Goal: Task Accomplishment & Management: Complete application form

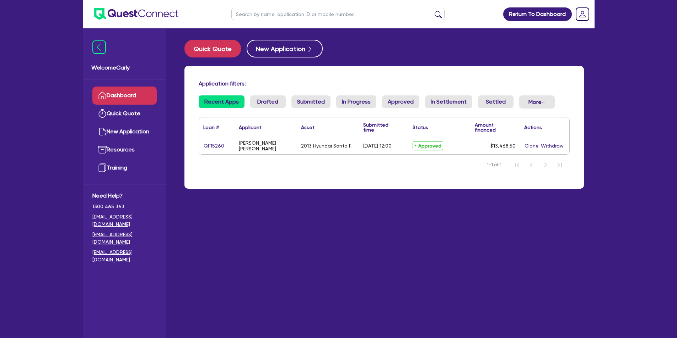
click at [205, 146] on link "QF15260" at bounding box center [213, 146] width 21 height 8
select select "Quest Finance - Own Book"
select select "CARS_AND_LIGHT_TRUCKS"
select select "PASSENGER_VEHICLES"
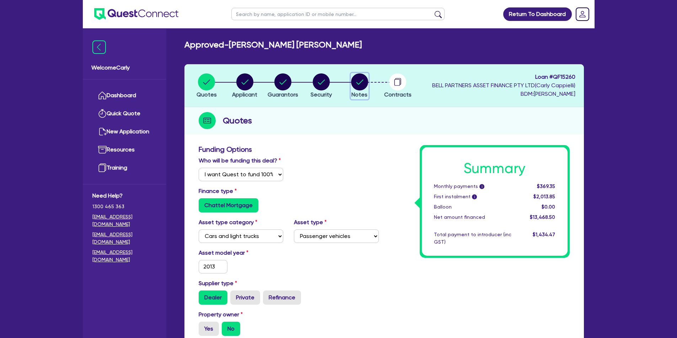
click at [360, 83] on circle "button" at bounding box center [359, 82] width 17 height 17
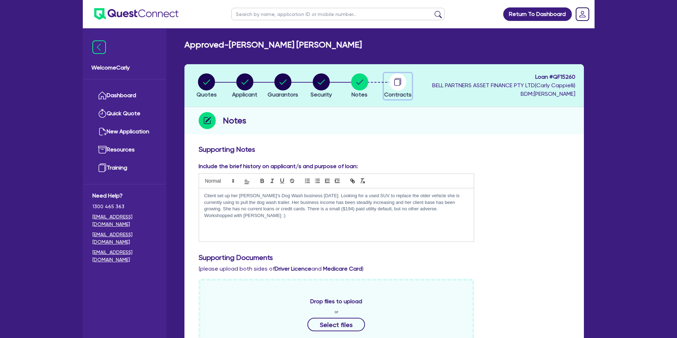
click at [400, 87] on circle "button" at bounding box center [397, 82] width 17 height 17
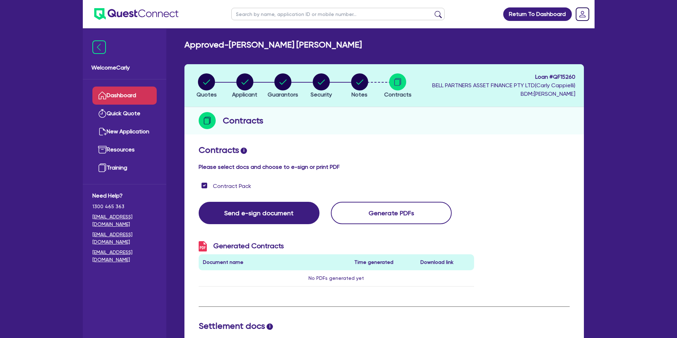
click at [138, 97] on link "Dashboard" at bounding box center [124, 96] width 64 height 18
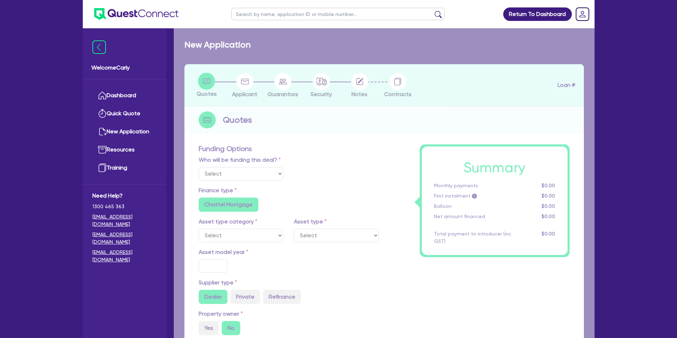
select select "Quest Finance - Own Book"
select select "CARS_AND_LIGHT_TRUCKS"
type input "2013"
type input "14,965"
type input "1,496.5"
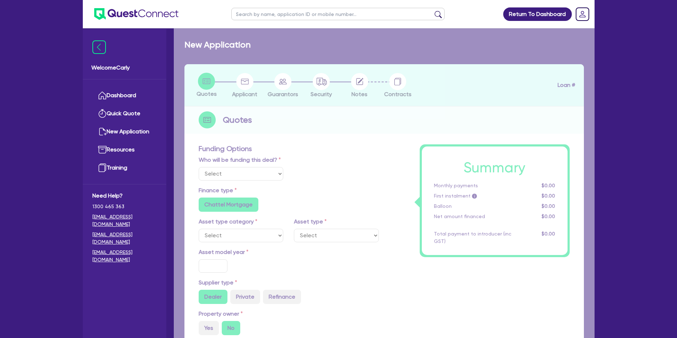
type input "3"
type input "404.06"
type input "17.95"
type input "900"
select select "PASSENGER_VEHICLES"
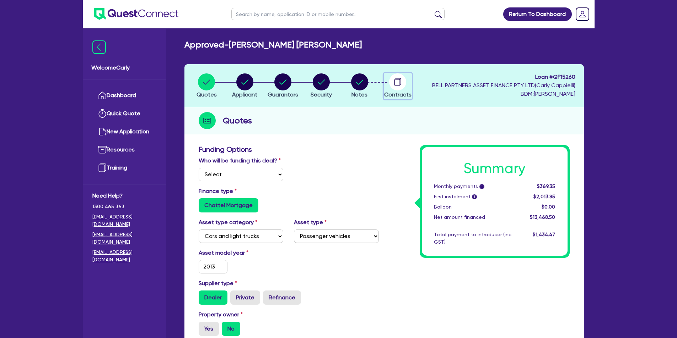
click at [395, 82] on circle "button" at bounding box center [397, 82] width 17 height 17
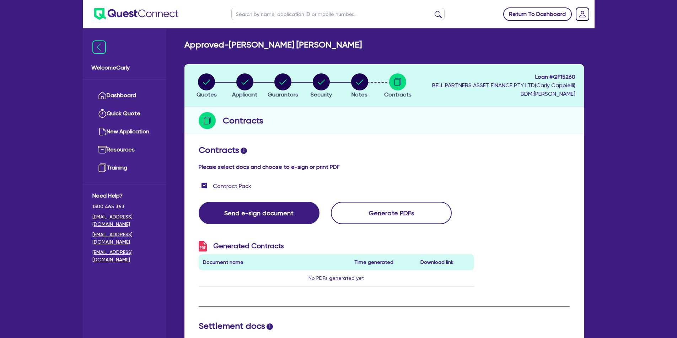
click at [513, 14] on link "Return To Dashboard" at bounding box center [537, 13] width 69 height 13
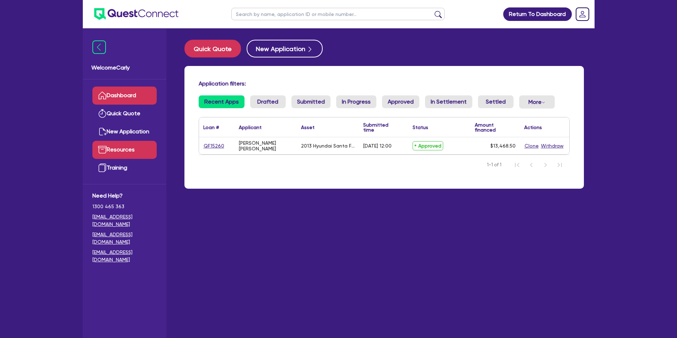
click at [126, 146] on link "Resources" at bounding box center [124, 150] width 64 height 18
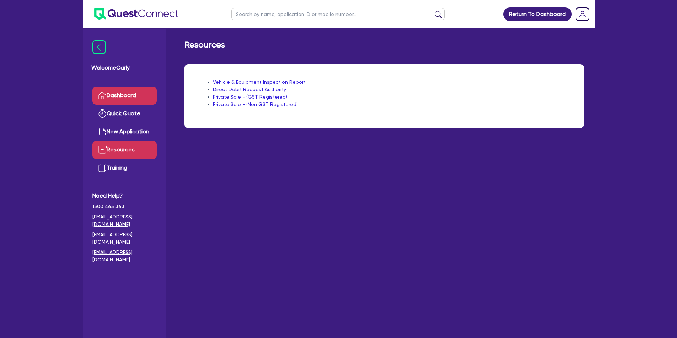
click at [124, 96] on link "Dashboard" at bounding box center [124, 96] width 64 height 18
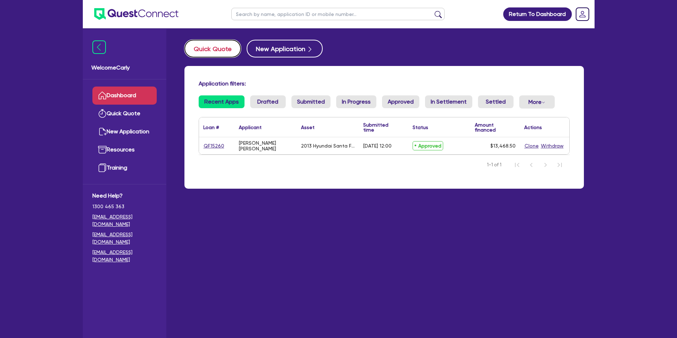
click at [205, 46] on button "Quick Quote" at bounding box center [212, 49] width 56 height 18
select select "Quest Finance - Own Book"
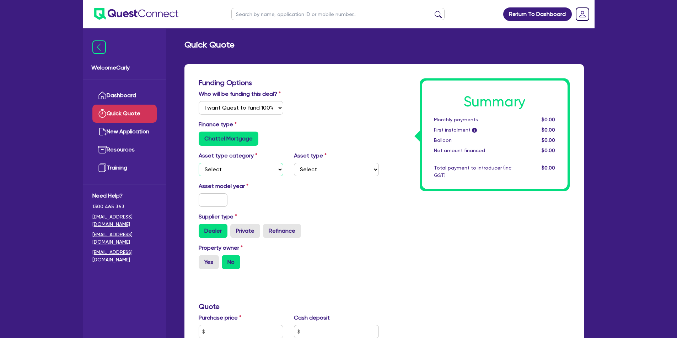
click at [240, 164] on select "Select Cars and light trucks Primary assets Secondary assets Tertiary assets" at bounding box center [241, 169] width 85 height 13
click at [332, 125] on div "Finance type Chattel Mortgage" at bounding box center [288, 133] width 191 height 26
click at [251, 111] on select "Select I will fund 100% I will co-fund with Quest I want Quest to fund 100% Oth…" at bounding box center [241, 107] width 85 height 13
click at [199, 101] on select "Select I will fund 100% I will co-fund with Quest I want Quest to fund 100% Oth…" at bounding box center [241, 107] width 85 height 13
click at [128, 99] on link "Dashboard" at bounding box center [124, 96] width 64 height 18
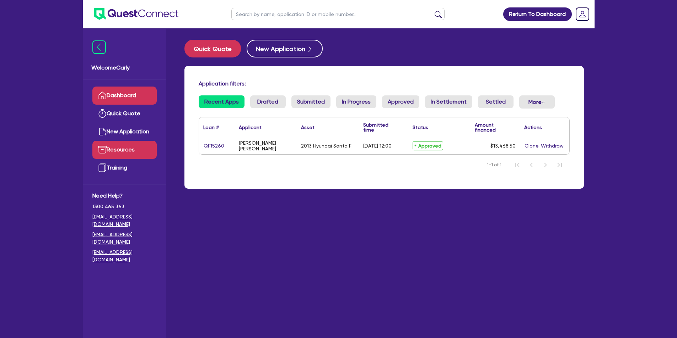
click at [124, 152] on link "Resources" at bounding box center [124, 150] width 64 height 18
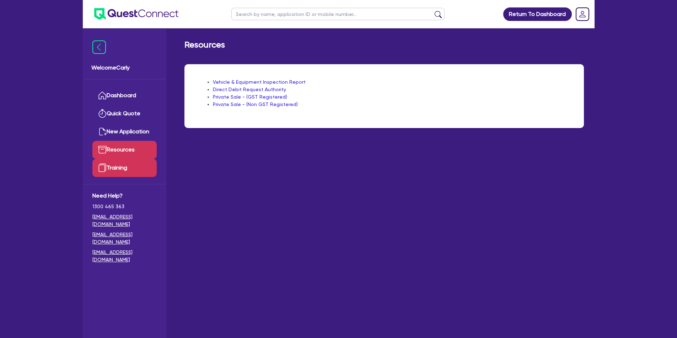
click at [120, 163] on link "Training" at bounding box center [124, 168] width 64 height 18
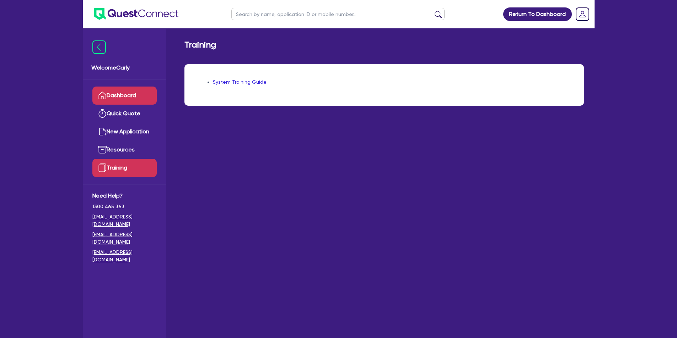
click at [124, 95] on link "Dashboard" at bounding box center [124, 96] width 64 height 18
